Goal: Task Accomplishment & Management: Manage account settings

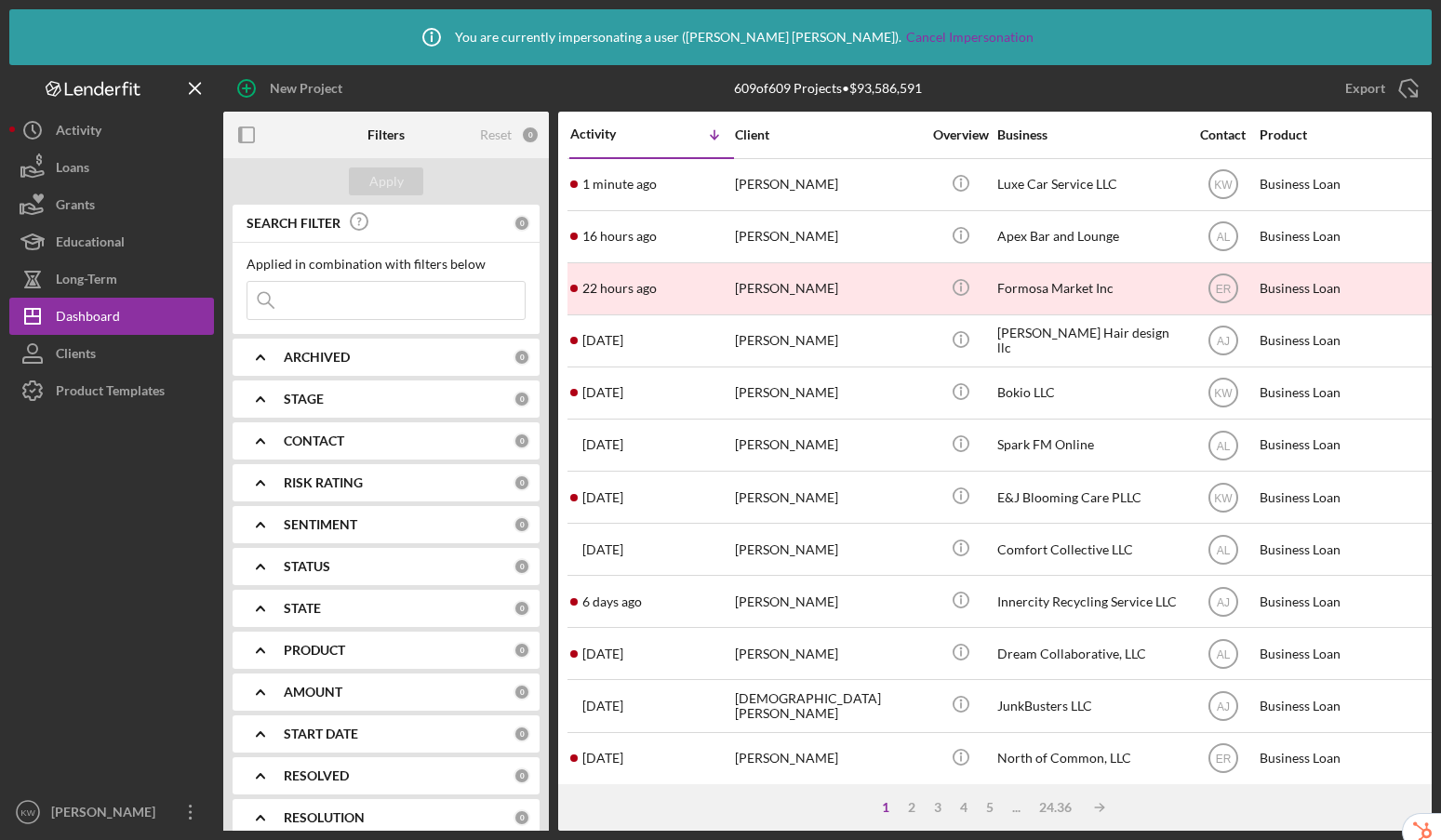
click at [408, 310] on input at bounding box center [387, 300] width 278 height 37
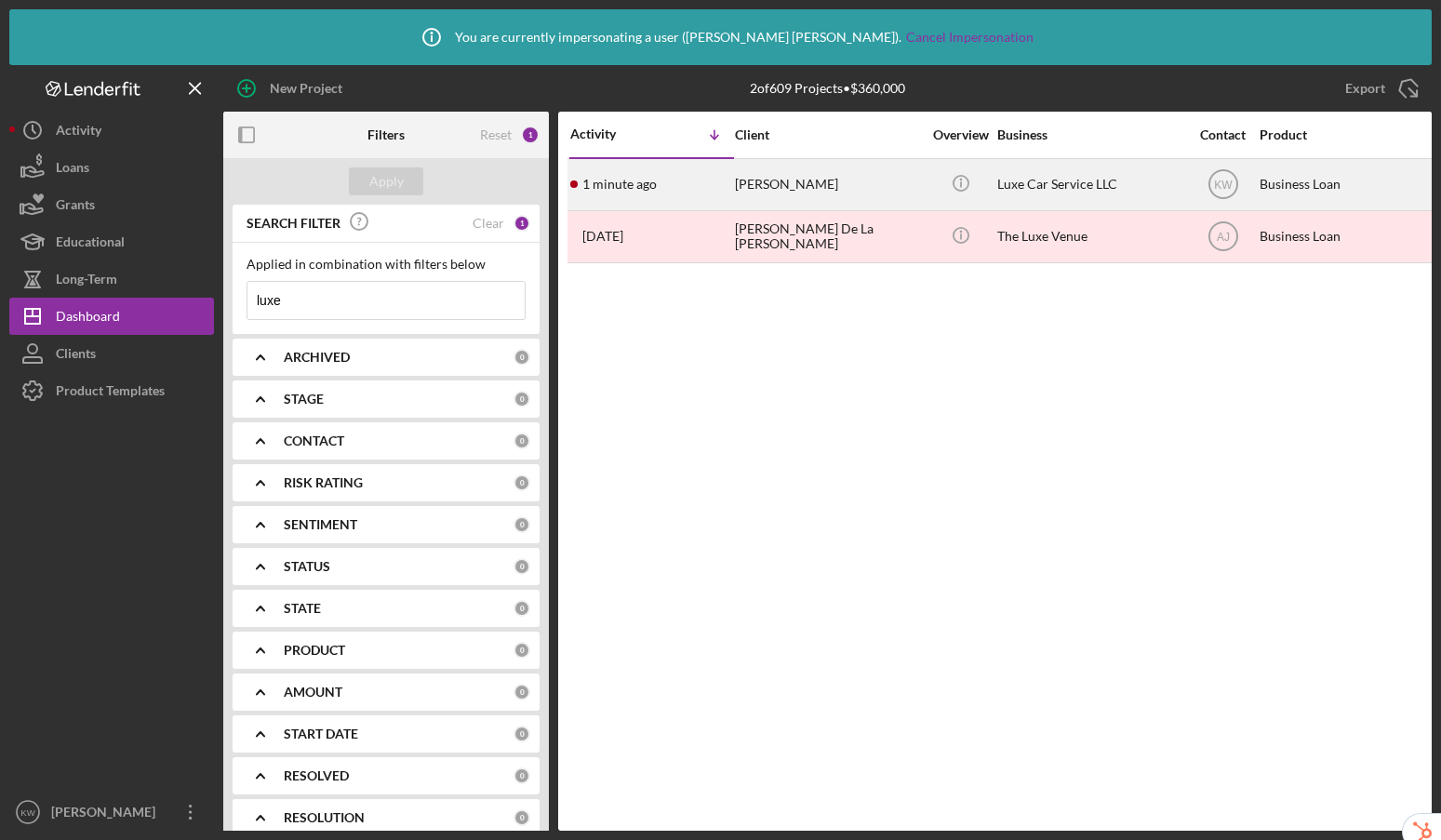
type input "luxe"
click at [884, 181] on div "[PERSON_NAME]" at bounding box center [828, 184] width 186 height 49
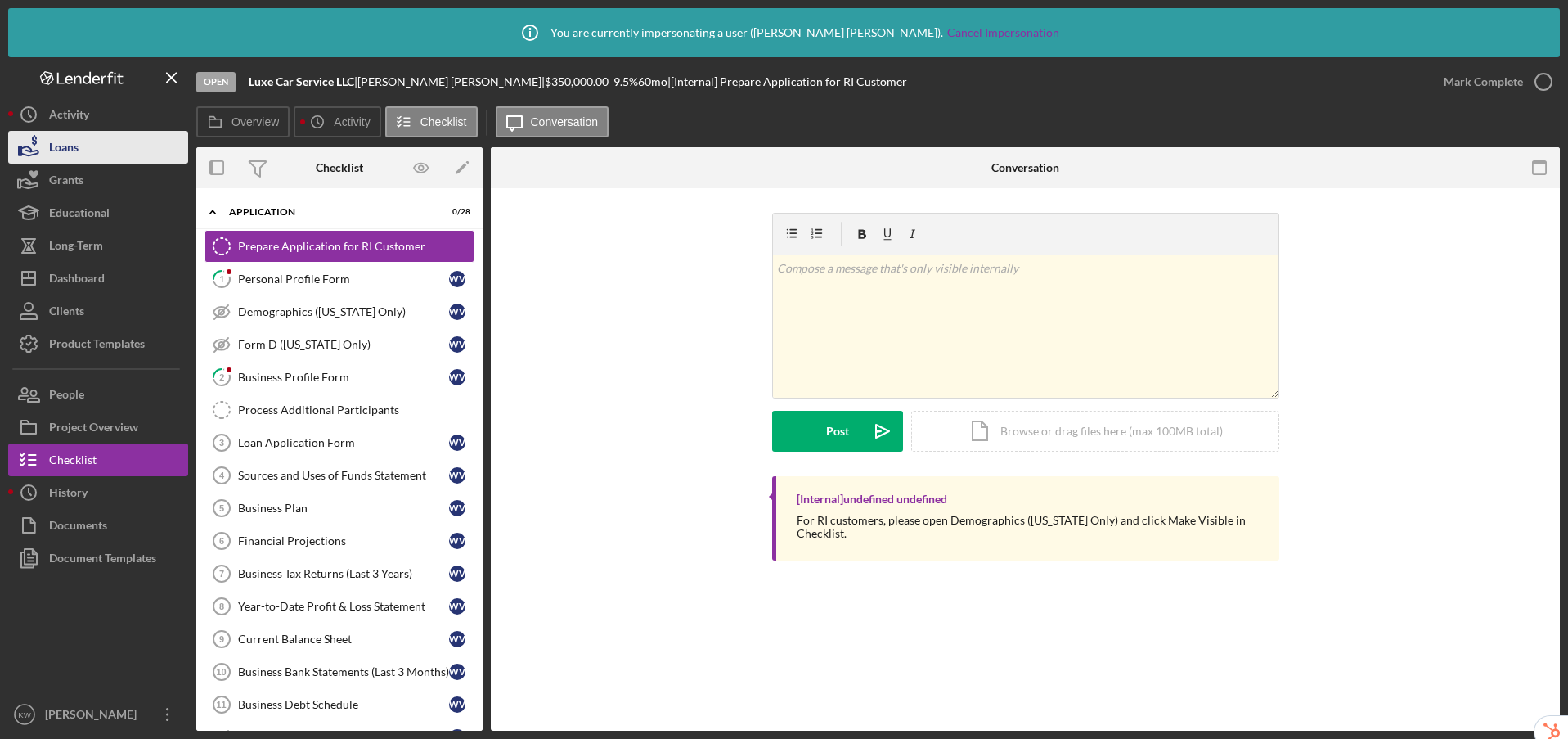
click at [87, 149] on button "Loans" at bounding box center [98, 147] width 180 height 33
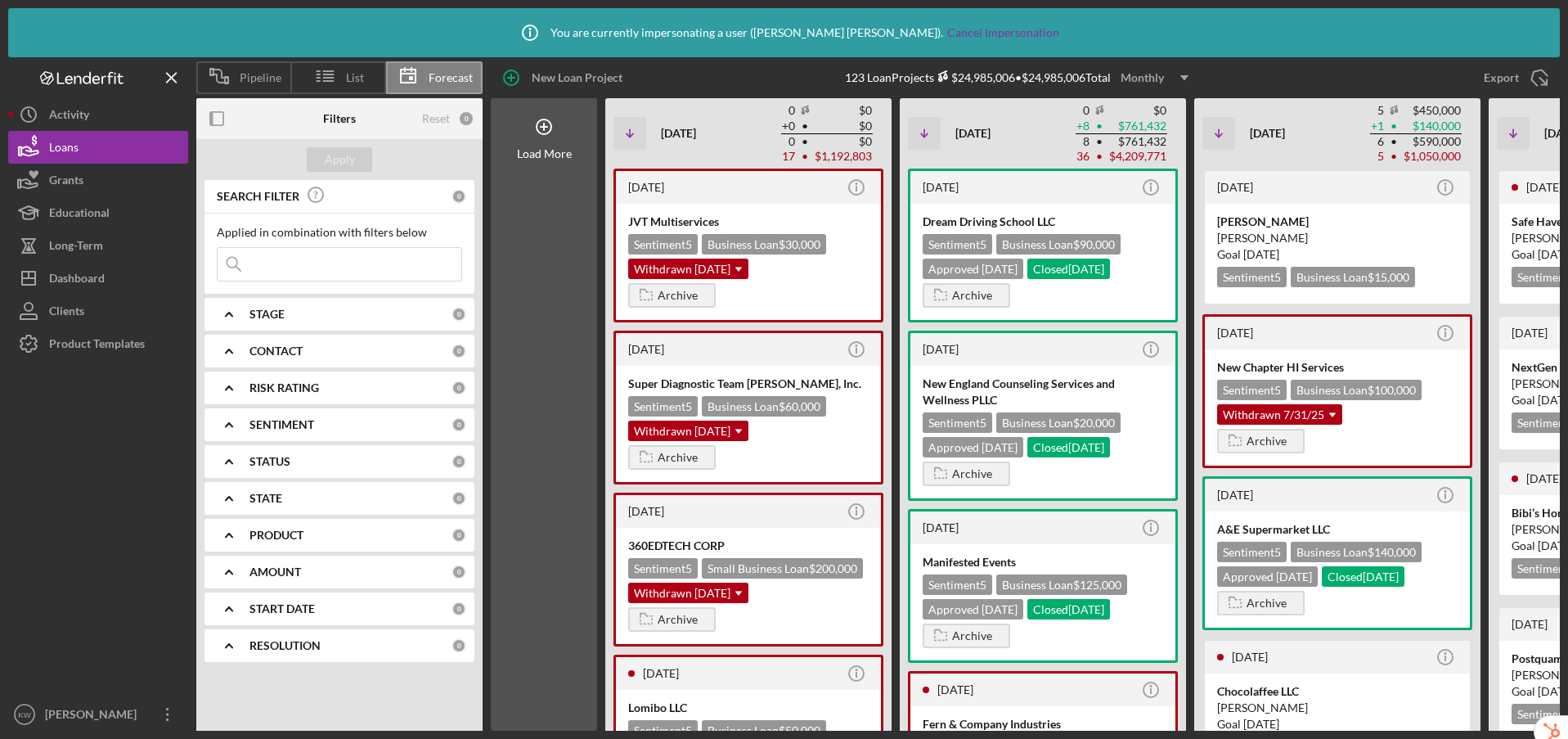
click at [351, 266] on input at bounding box center [340, 264] width 244 height 33
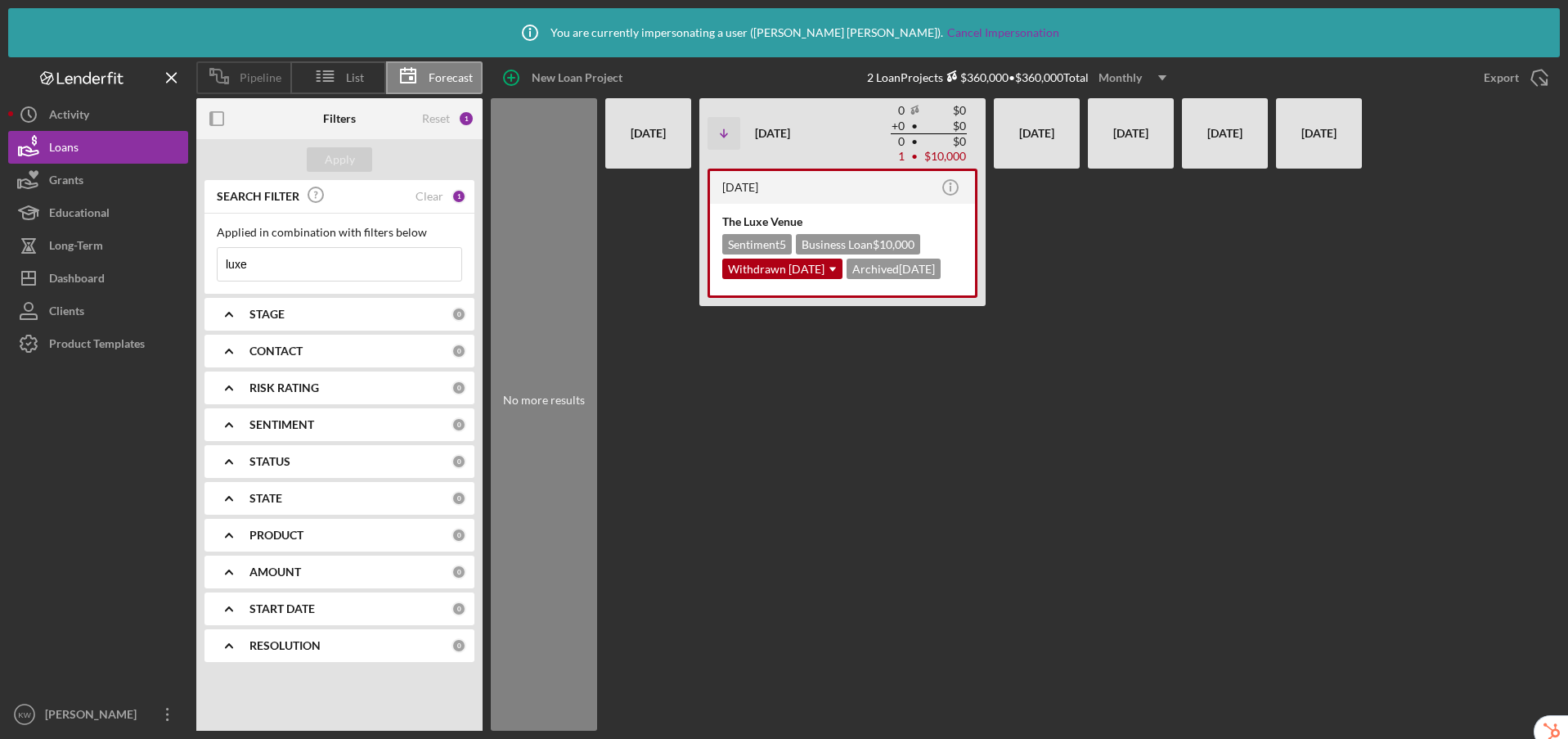
type input "luxe"
click at [267, 80] on span "Pipeline" at bounding box center [260, 77] width 41 height 13
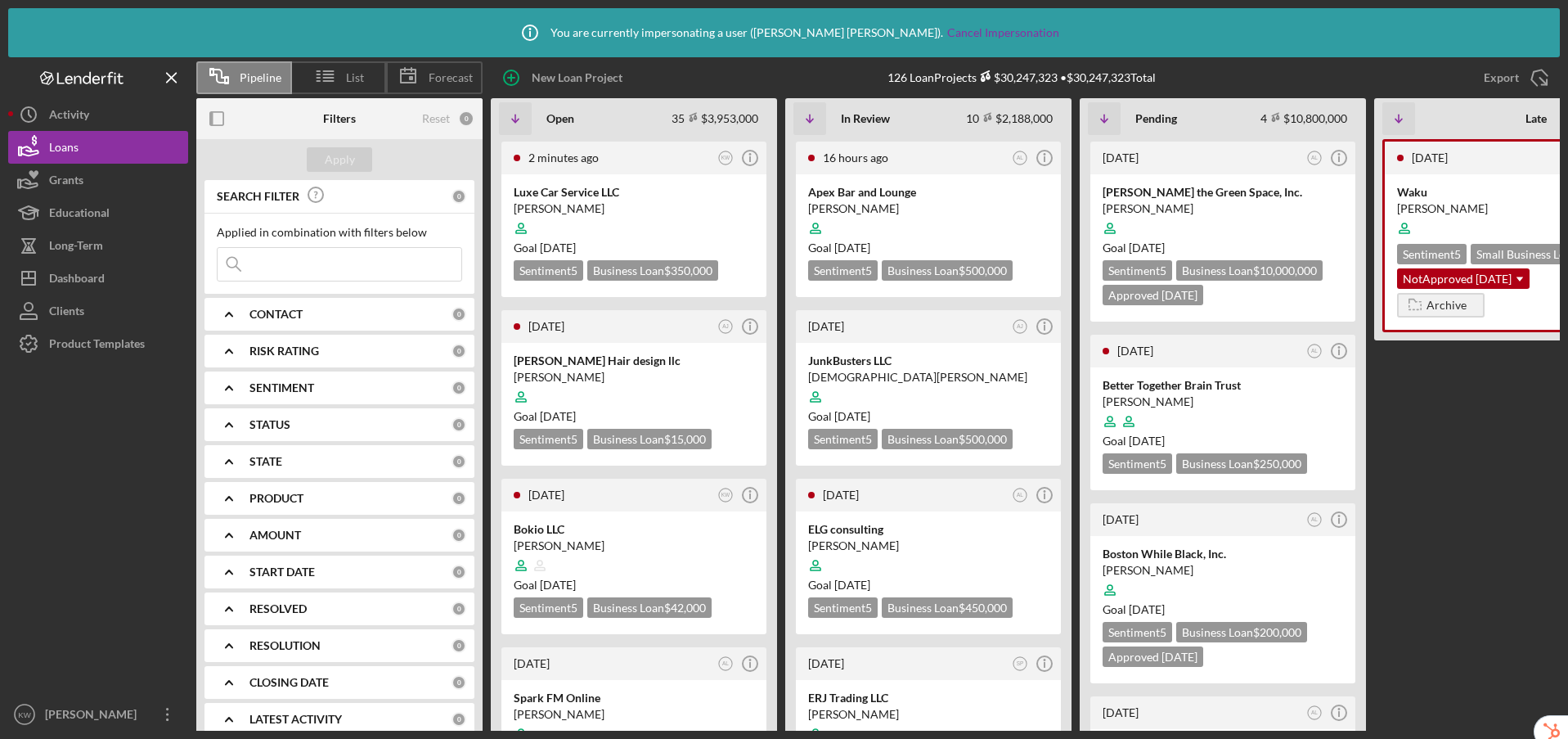
click at [315, 269] on input at bounding box center [340, 264] width 244 height 33
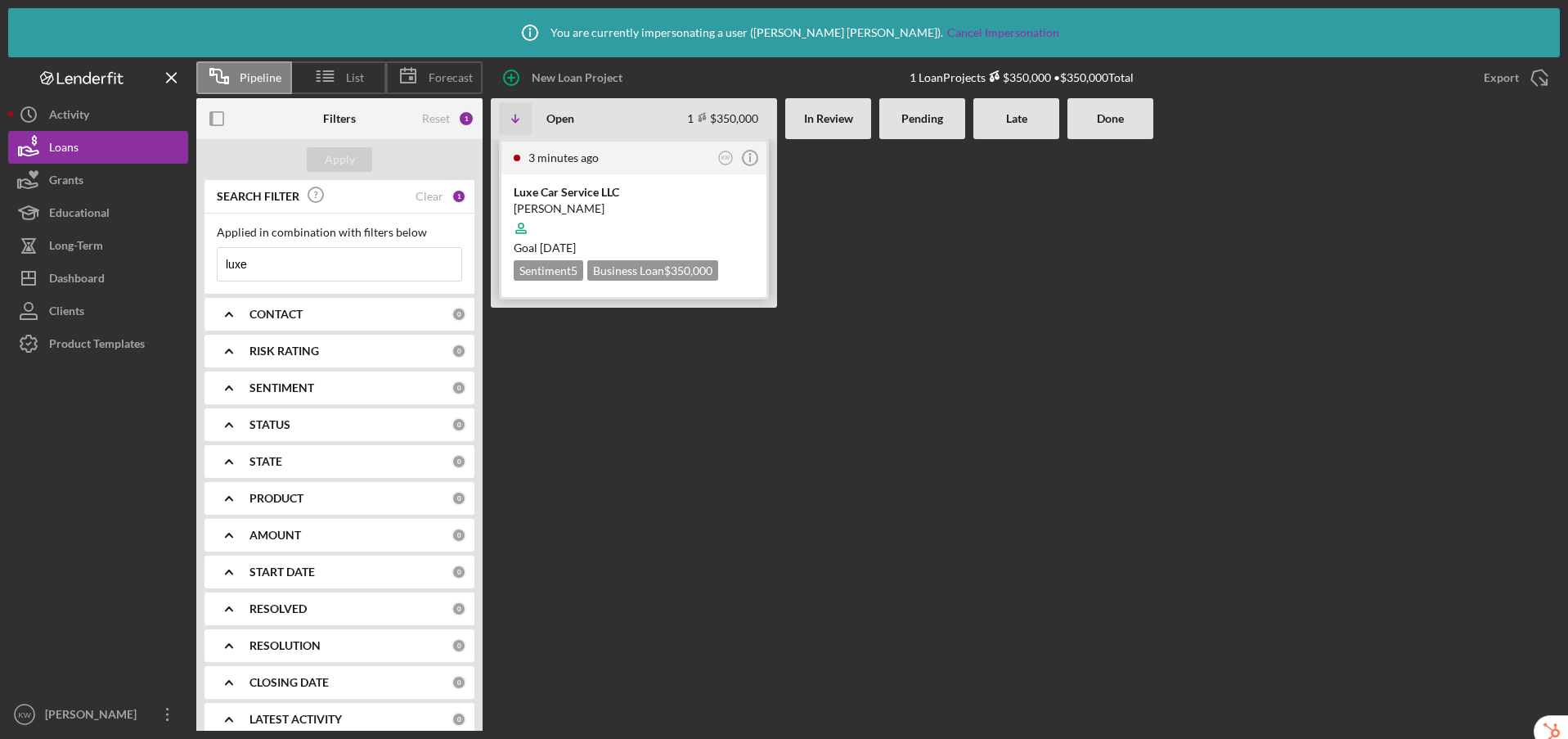
type input "luxe"
click at [714, 213] on div at bounding box center [634, 228] width 241 height 31
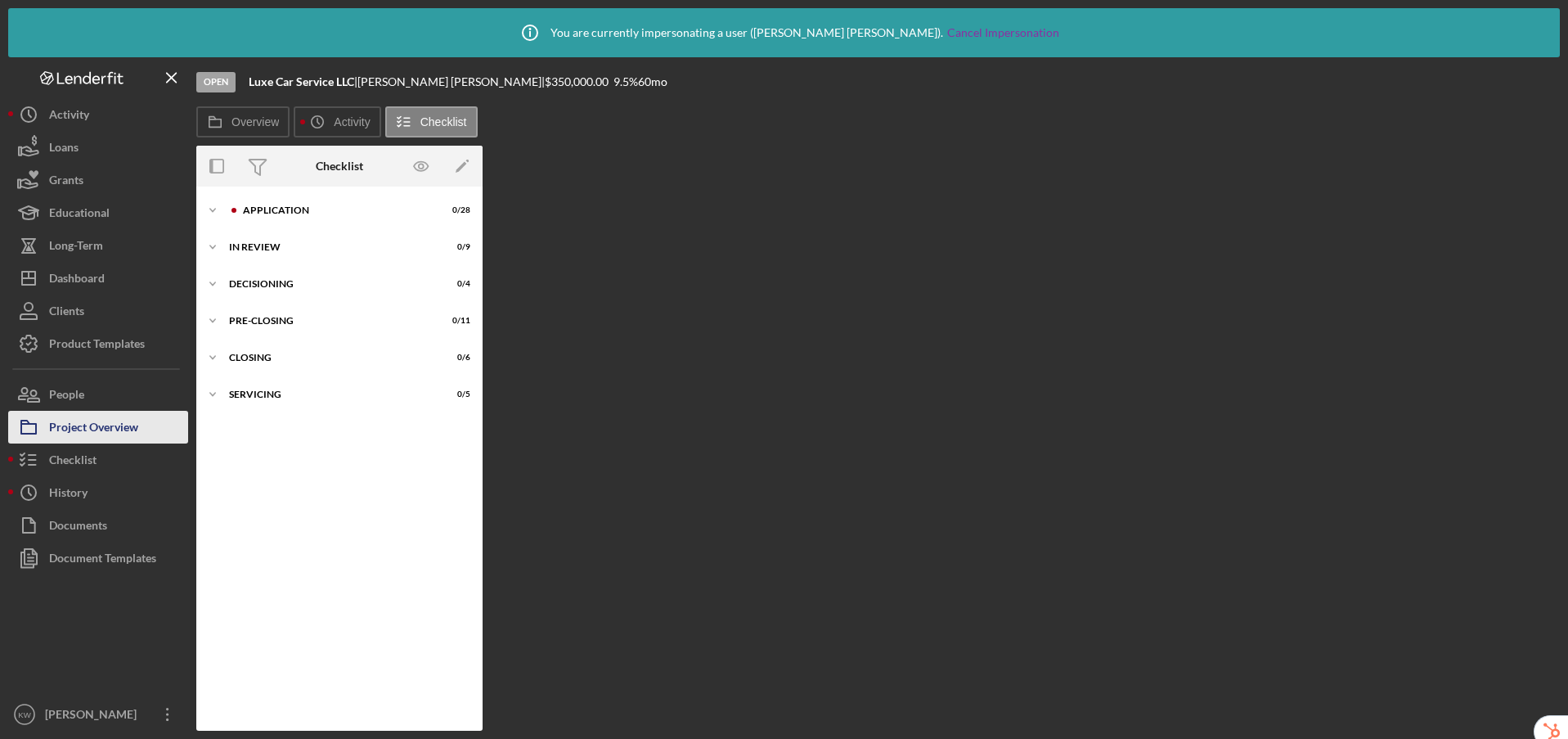
click at [83, 430] on div "Project Overview" at bounding box center [94, 429] width 90 height 37
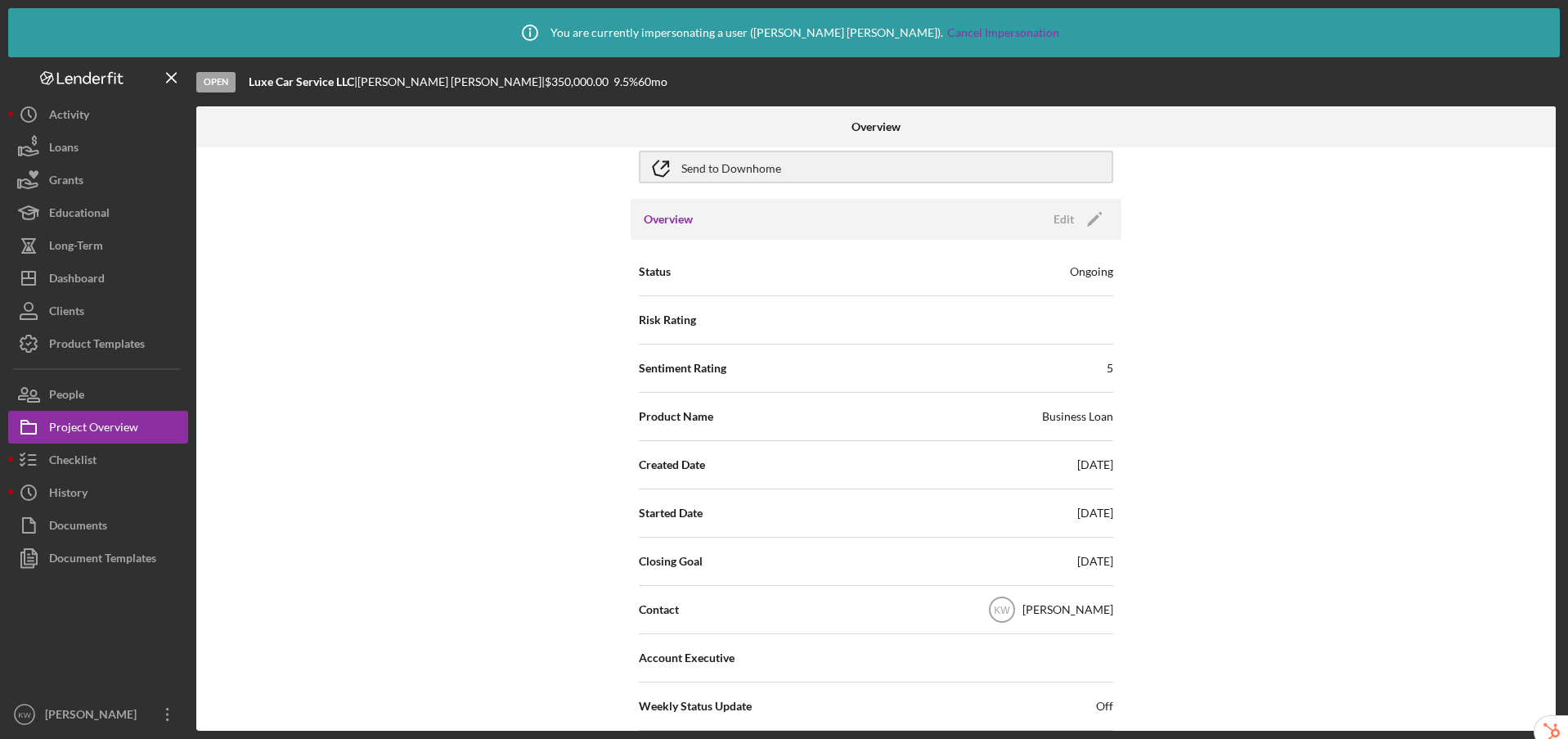
scroll to position [125, 0]
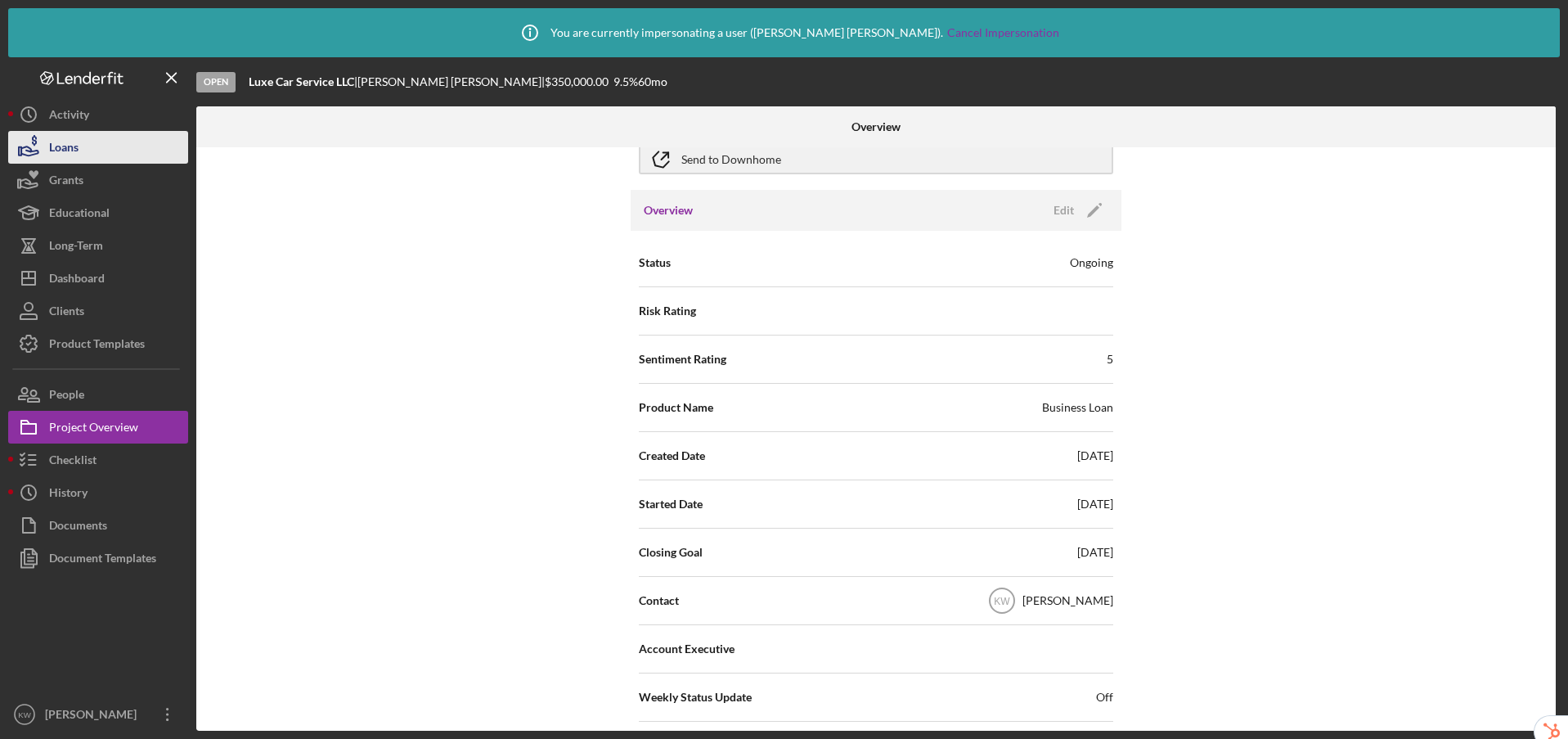
click at [90, 143] on button "Loans" at bounding box center [98, 147] width 180 height 33
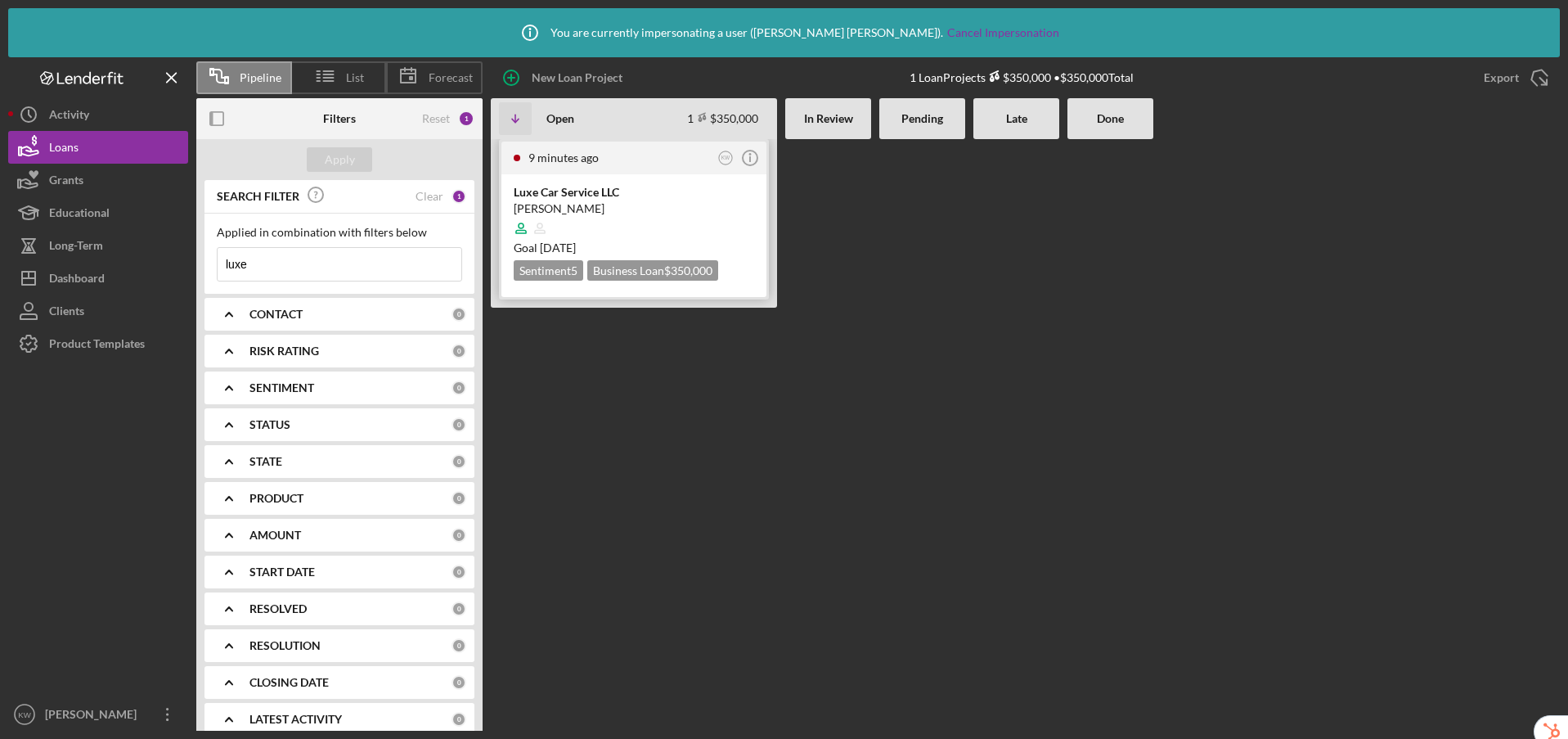
click at [690, 221] on div at bounding box center [634, 228] width 241 height 31
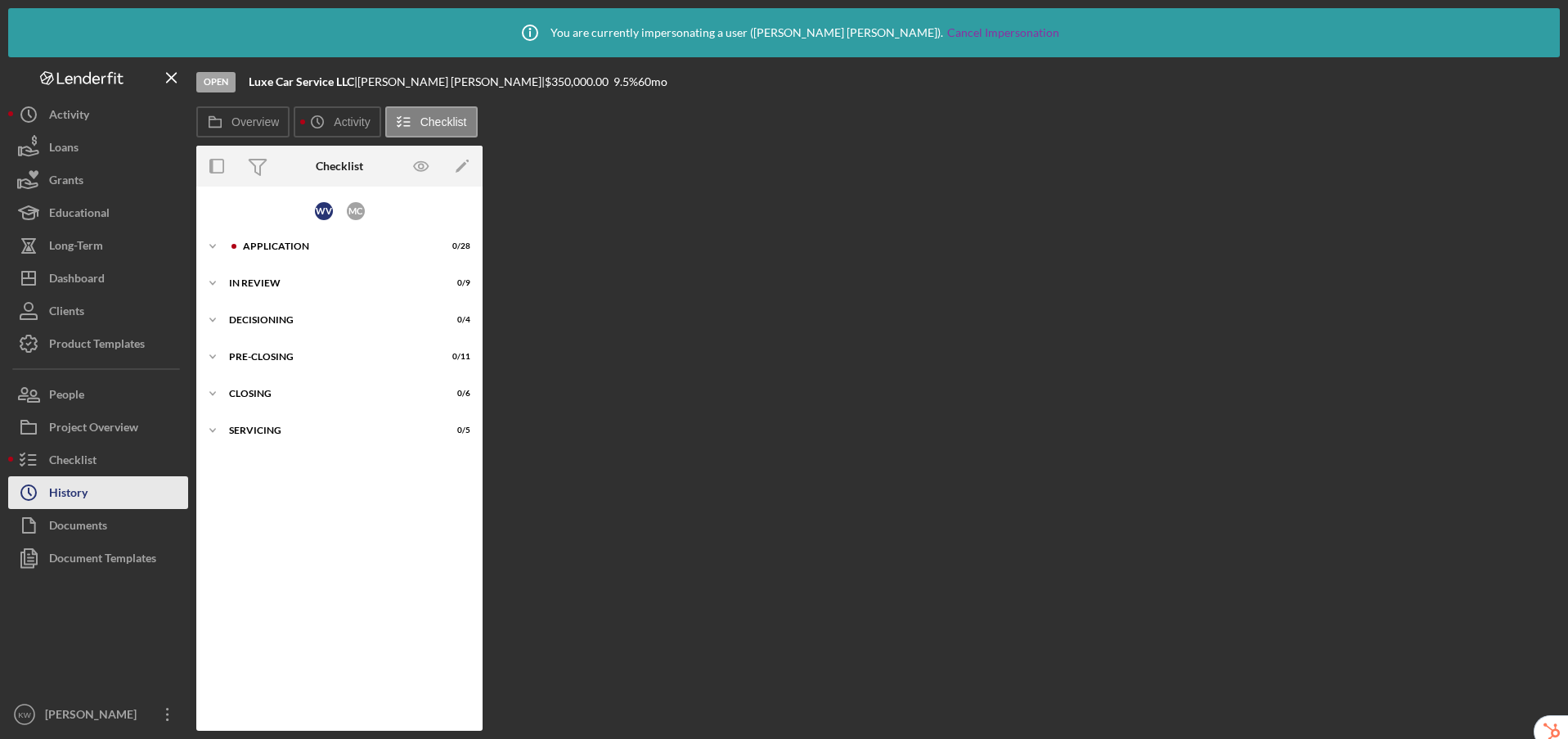
click at [100, 487] on button "Icon/History History" at bounding box center [98, 492] width 180 height 33
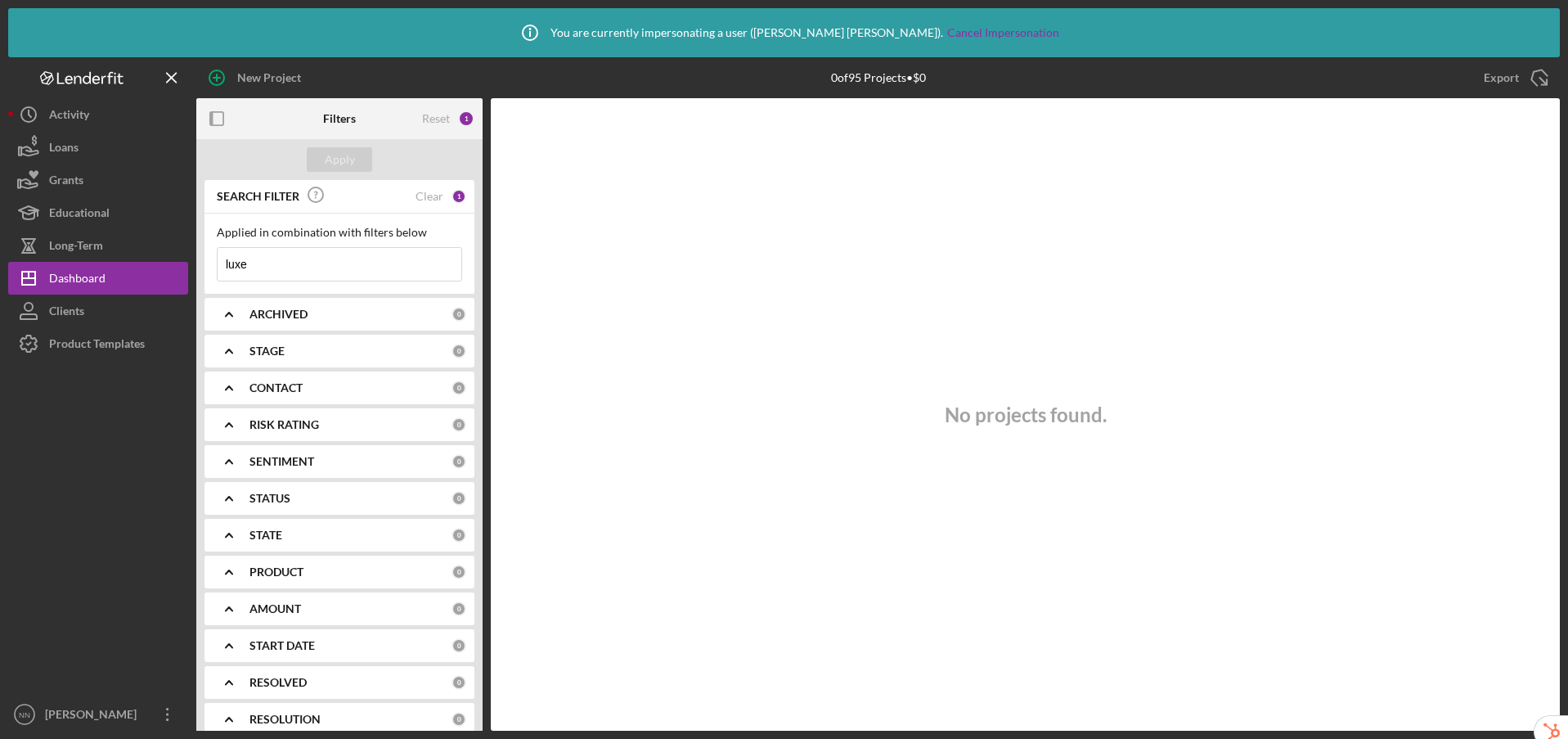
drag, startPoint x: 307, startPoint y: 268, endPoint x: 206, endPoint y: 264, distance: 101.1
click at [206, 264] on div "Applied in combination with filters below luxe Icon/Menu Close" at bounding box center [339, 253] width 270 height 80
click at [345, 159] on div "Apply" at bounding box center [340, 160] width 30 height 25
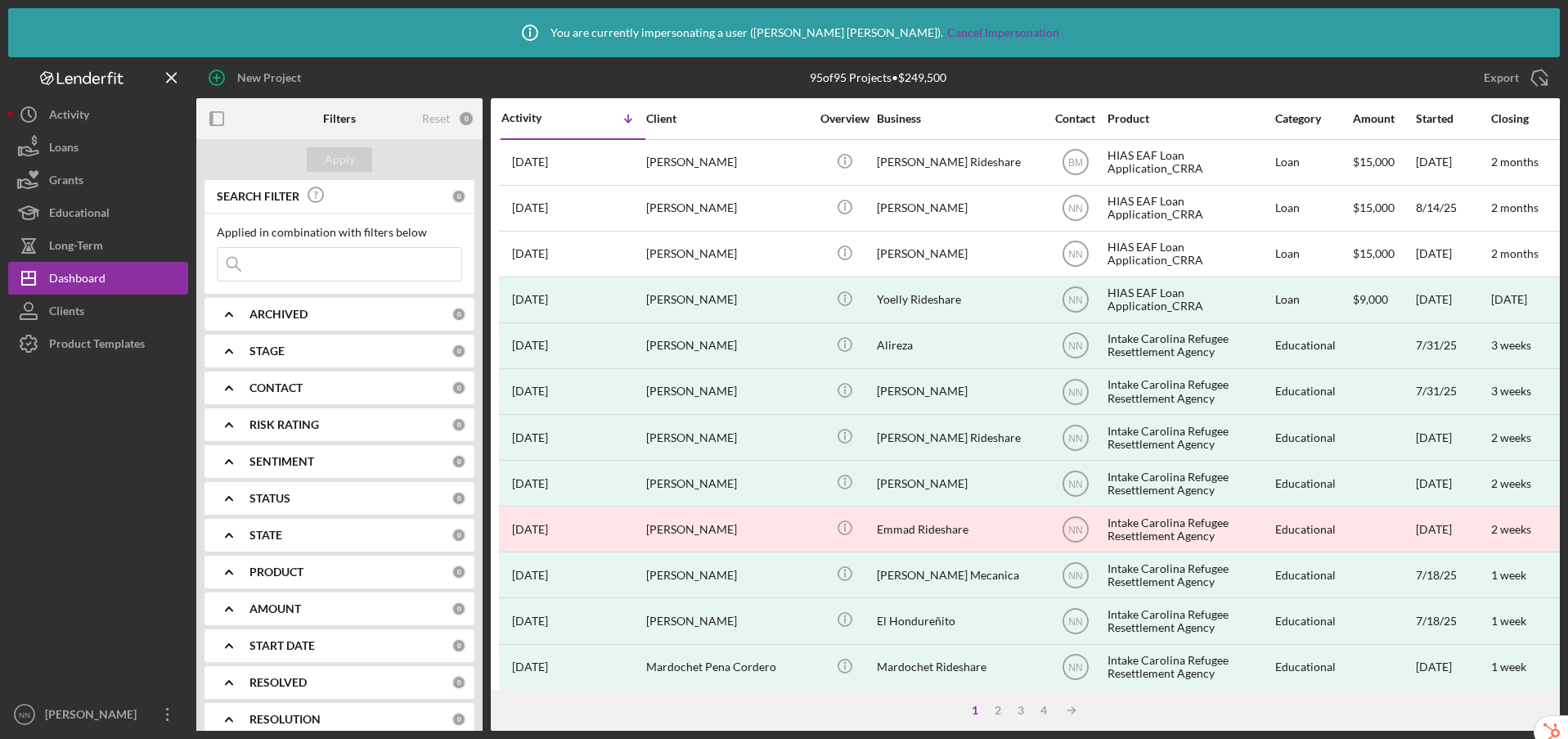
click at [327, 259] on input at bounding box center [340, 264] width 244 height 33
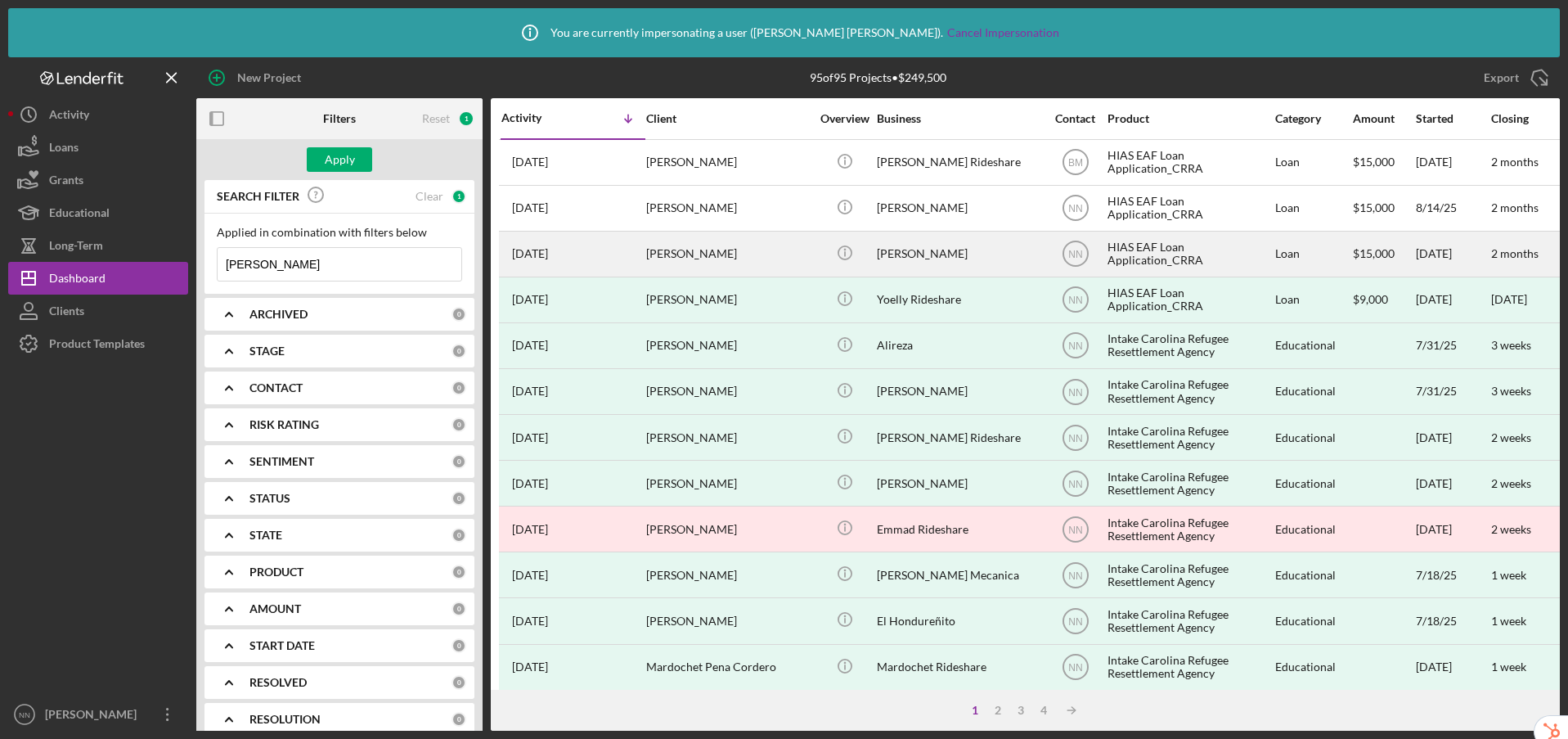
type input "ali reza"
click at [752, 256] on div "Ali Reza Mahdian" at bounding box center [728, 253] width 163 height 43
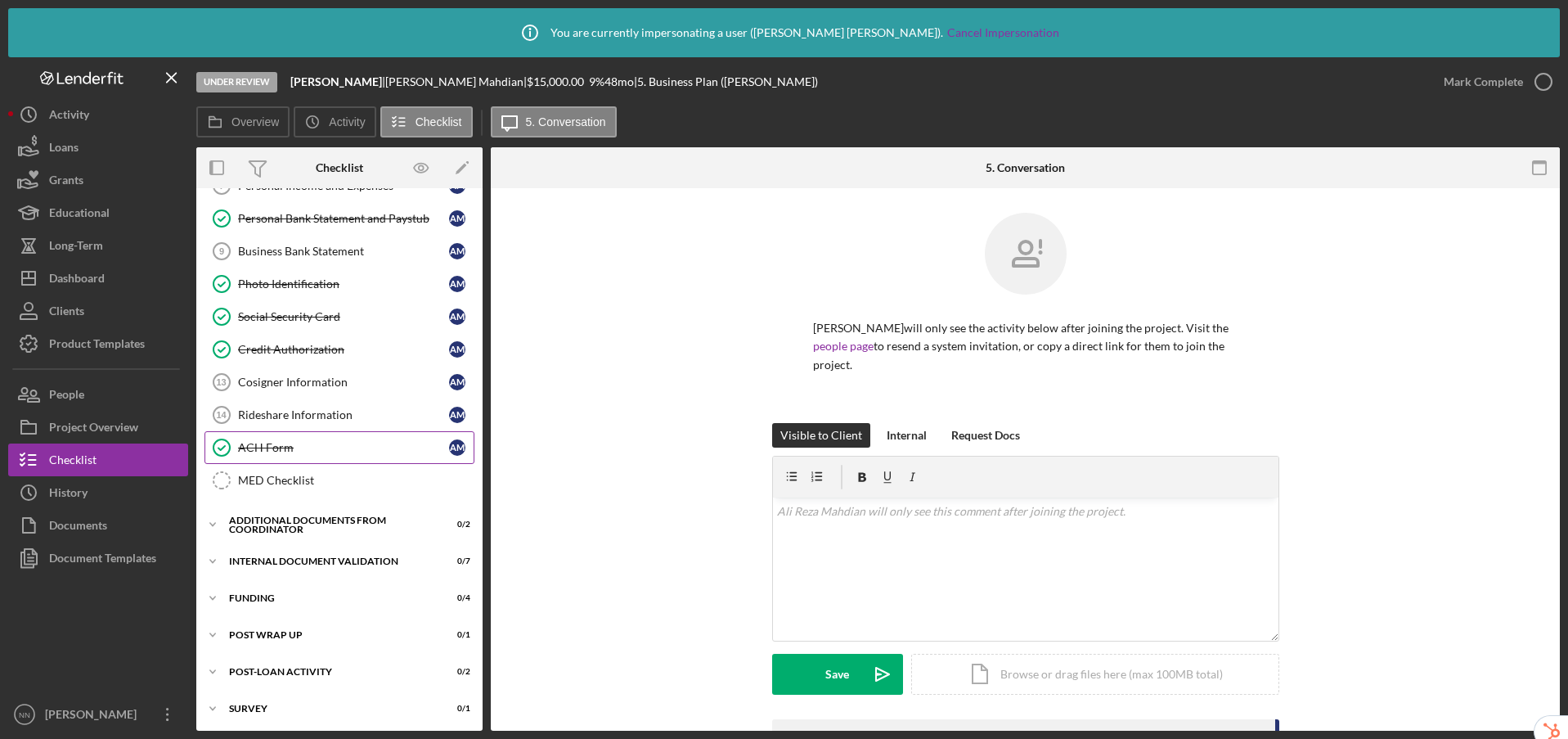
scroll to position [260, 0]
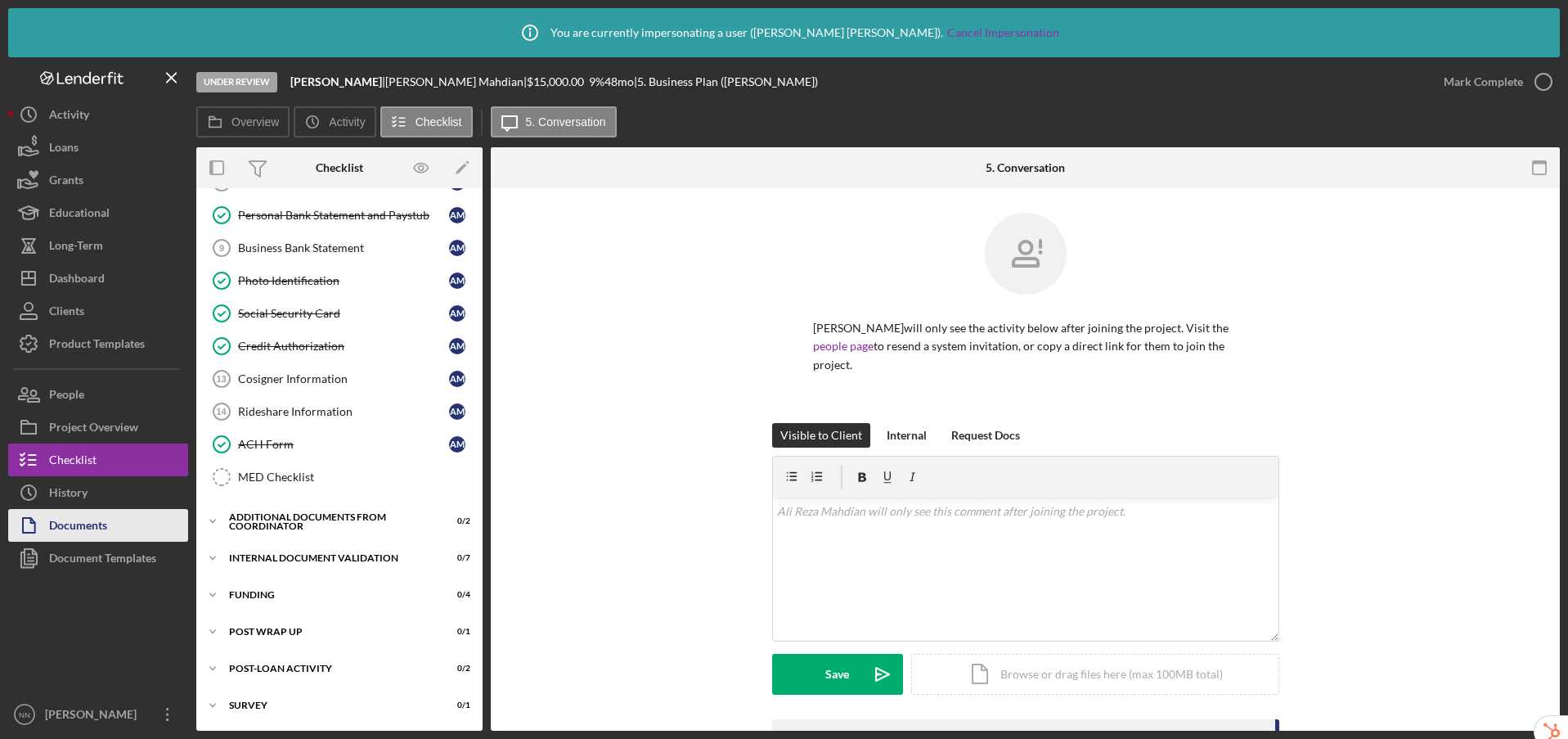
click at [72, 532] on div "Documents" at bounding box center [78, 527] width 58 height 37
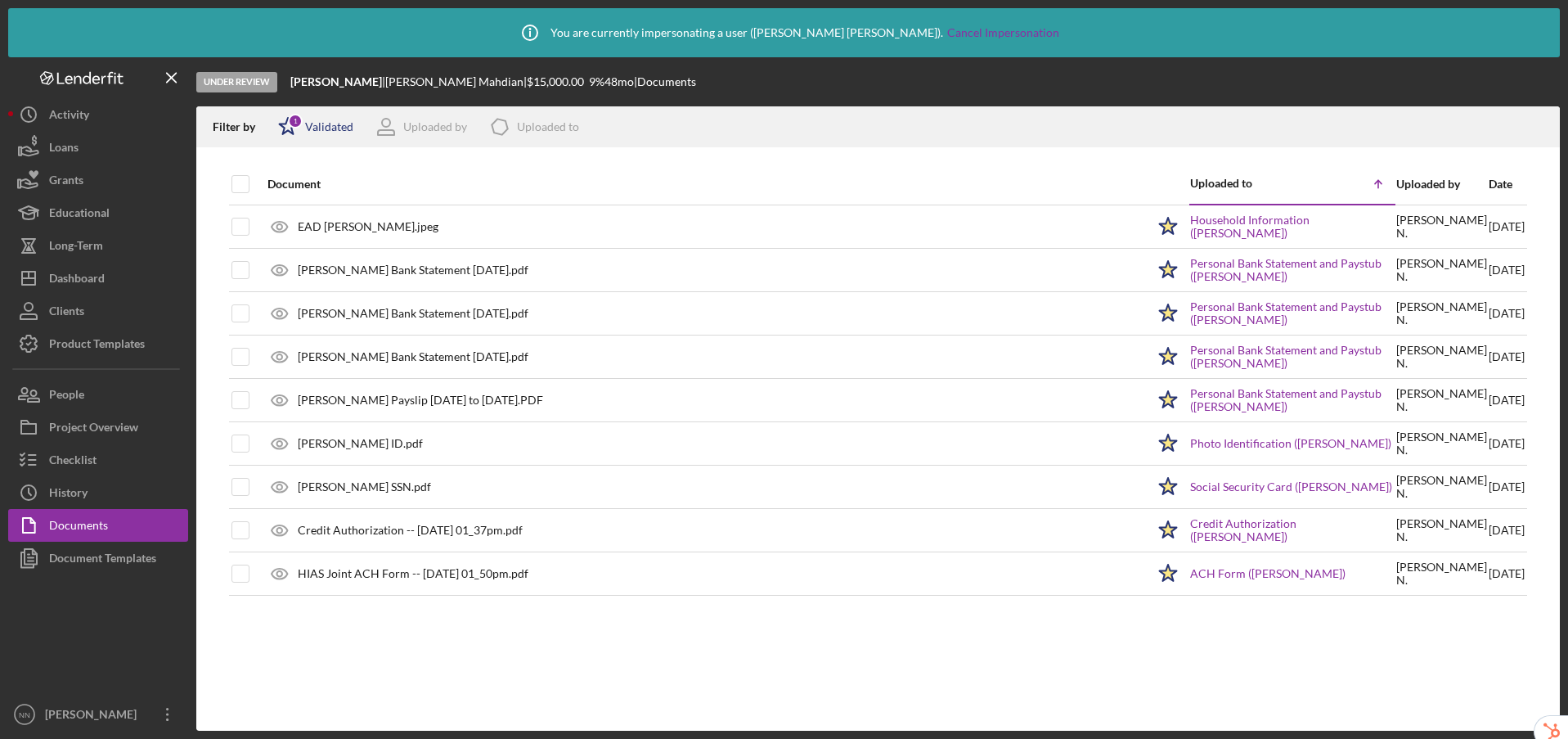
click at [299, 117] on div "1" at bounding box center [295, 120] width 15 height 15
click at [288, 179] on input "checkbox" at bounding box center [286, 187] width 17 height 17
checkbox input "false"
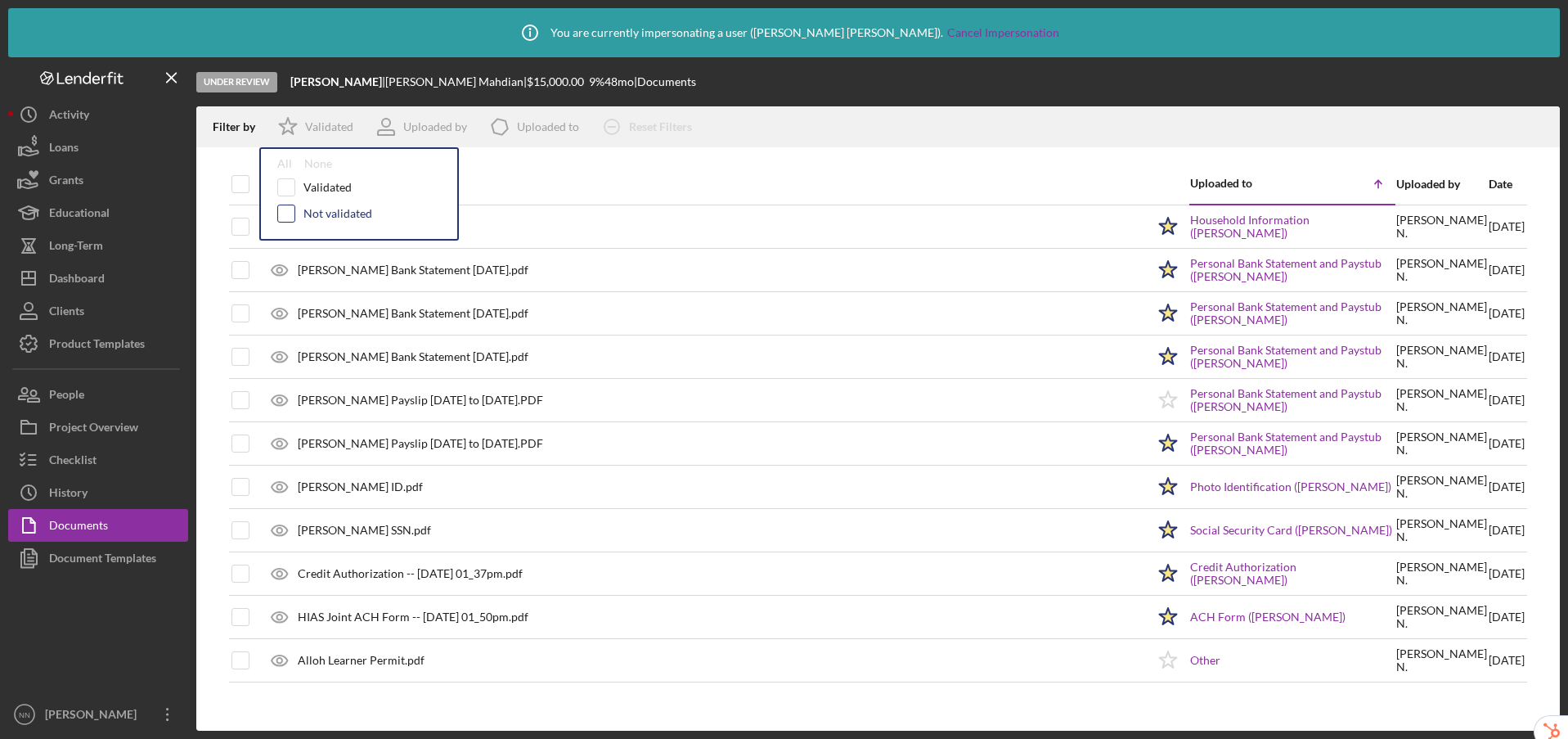
click at [289, 213] on input "checkbox" at bounding box center [286, 214] width 17 height 17
checkbox input "true"
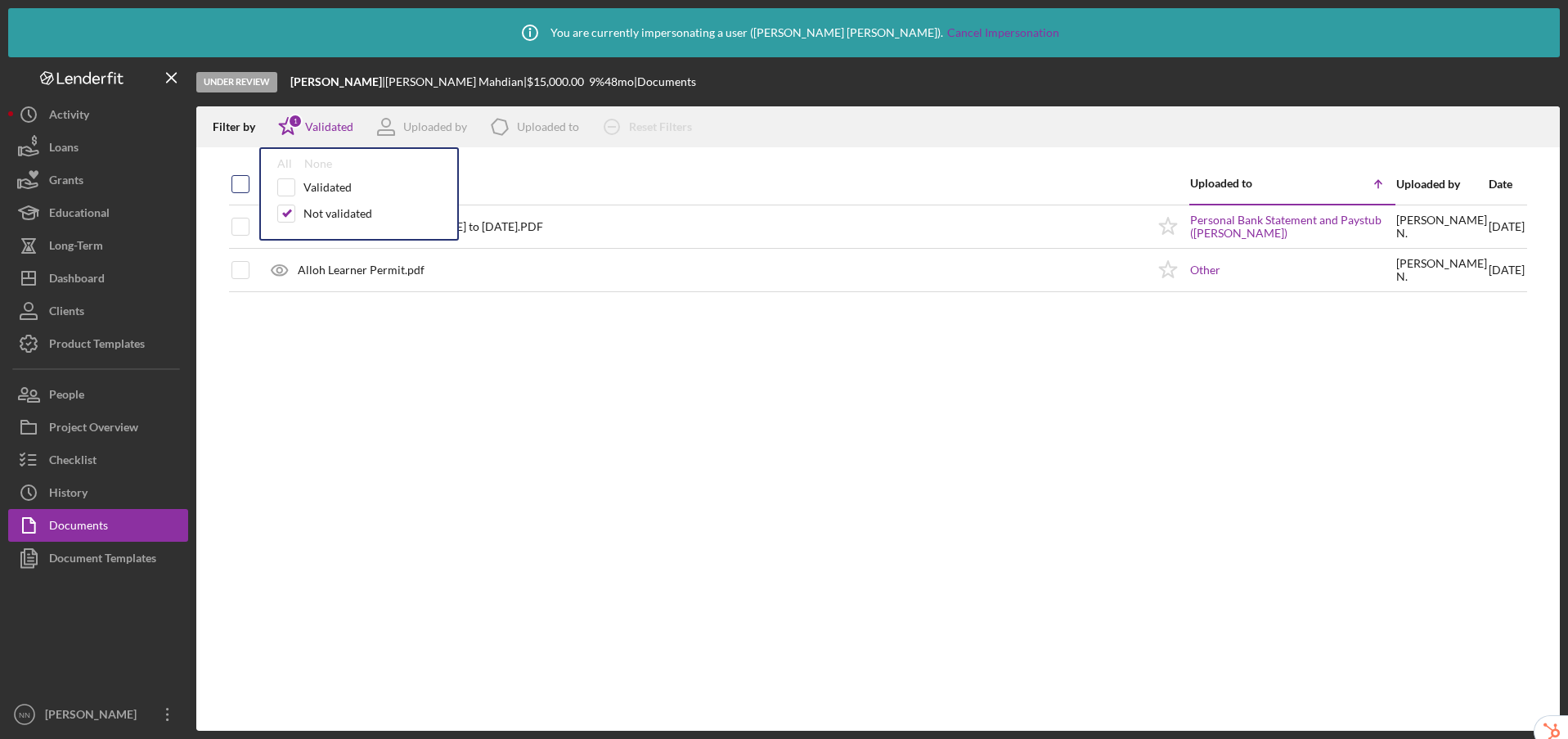
click at [240, 185] on input "checkbox" at bounding box center [240, 184] width 17 height 17
checkbox input "true"
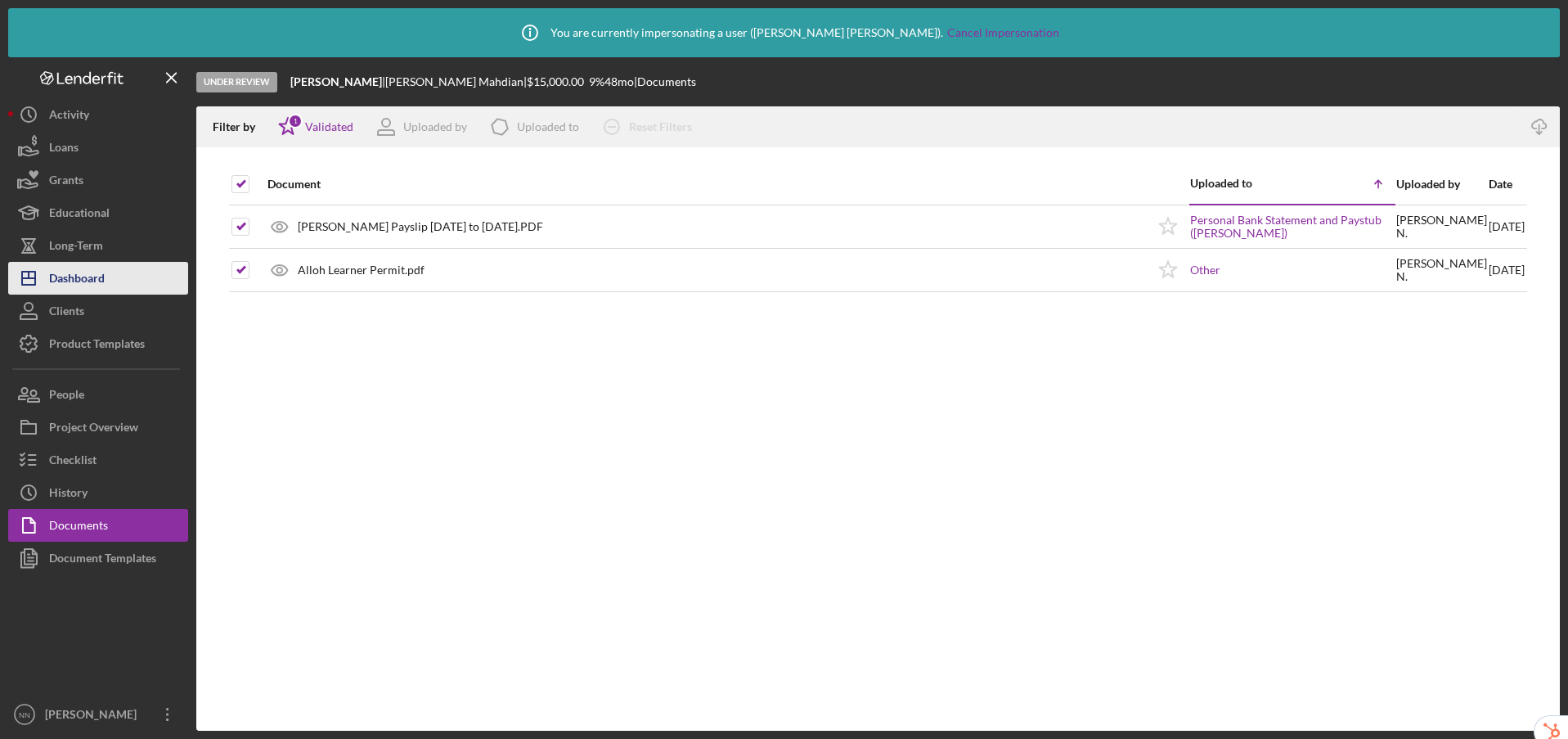
click at [104, 279] on div "Dashboard" at bounding box center [76, 280] width 55 height 37
